Goal: Task Accomplishment & Management: Use online tool/utility

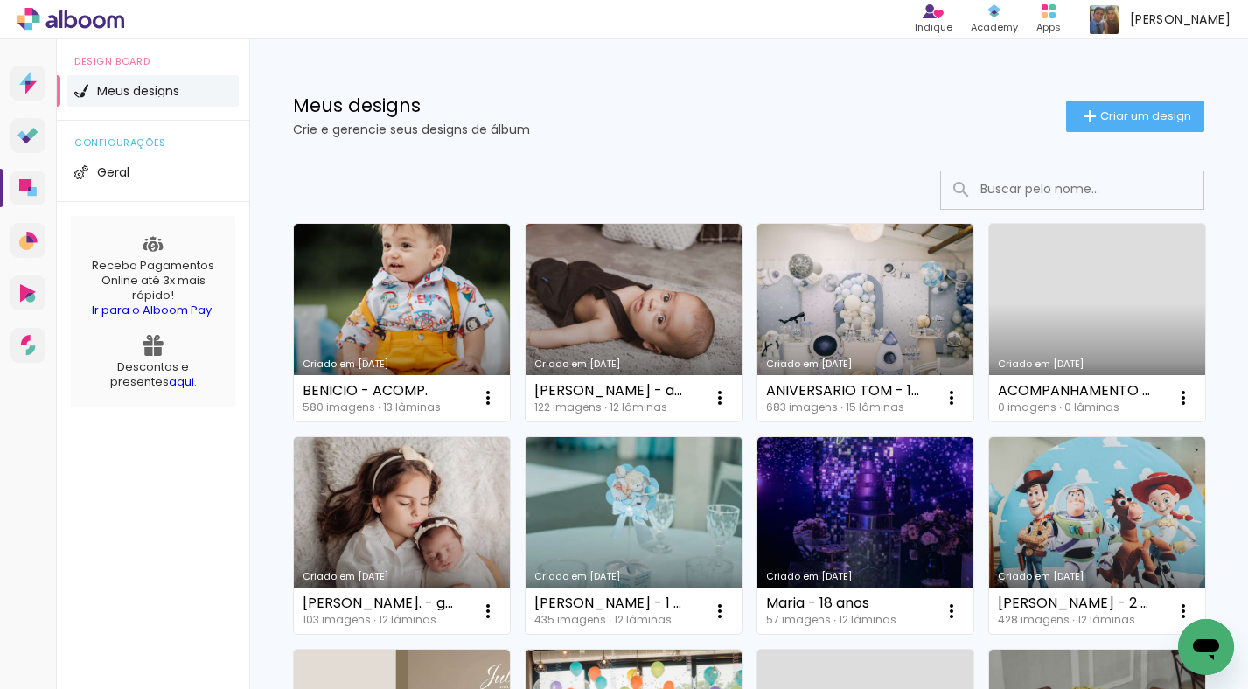
click at [742, 514] on link "Criado em [DATE]" at bounding box center [634, 536] width 216 height 198
